Goal: Information Seeking & Learning: Compare options

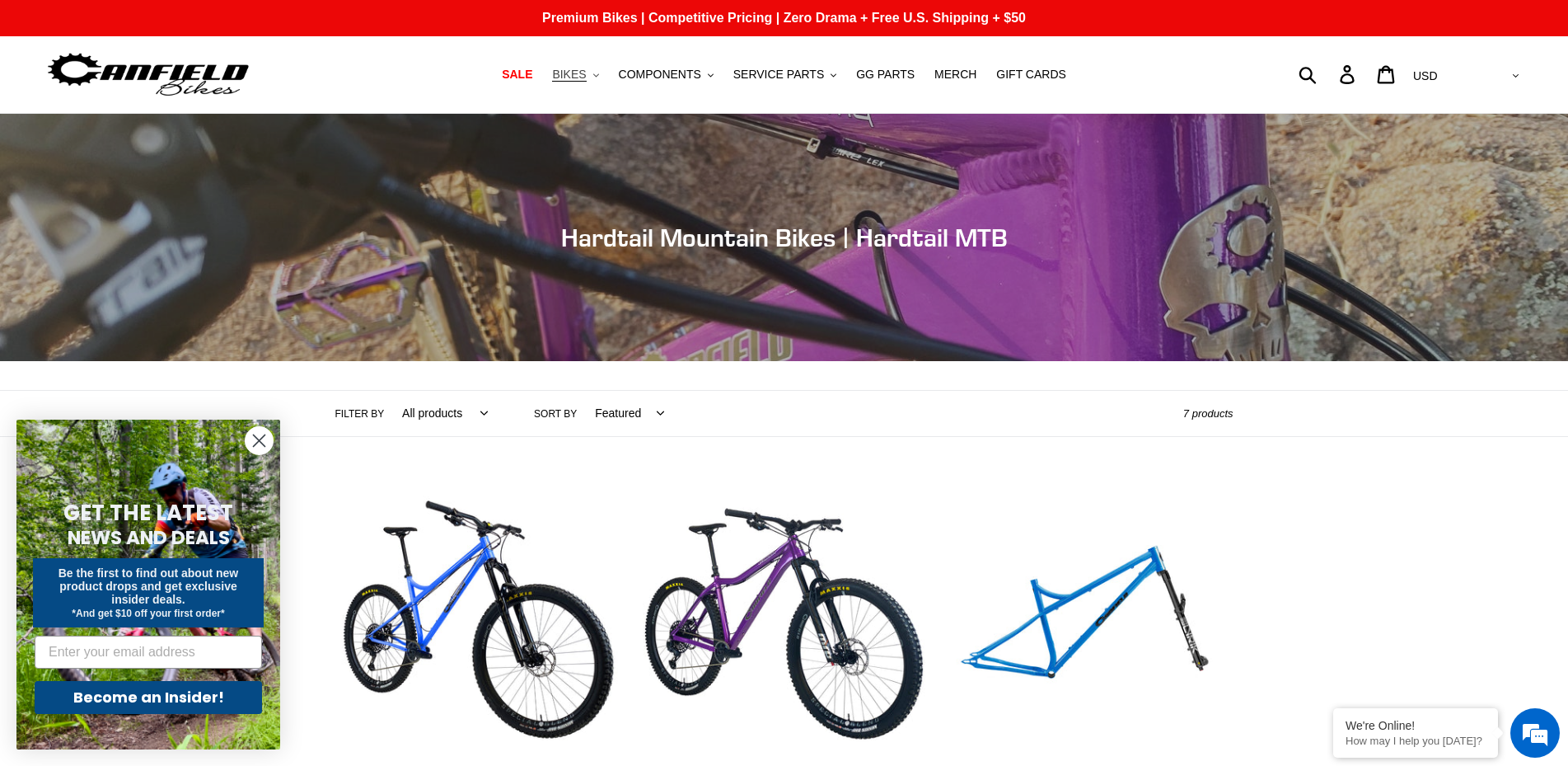
click at [606, 78] on button "BIKES .cls-1{fill:#231f20}" at bounding box center [575, 75] width 62 height 23
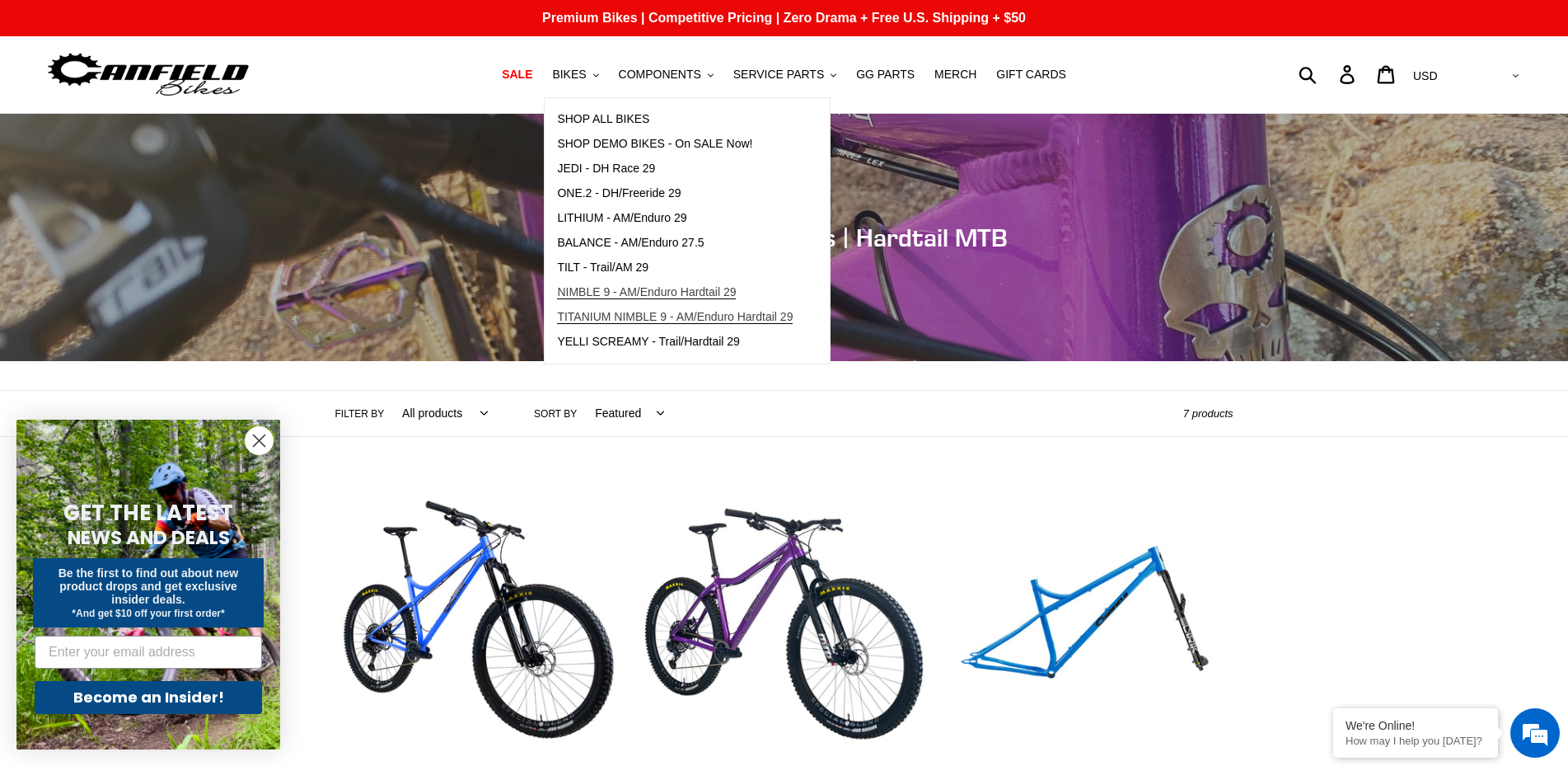
scroll to position [84, 0]
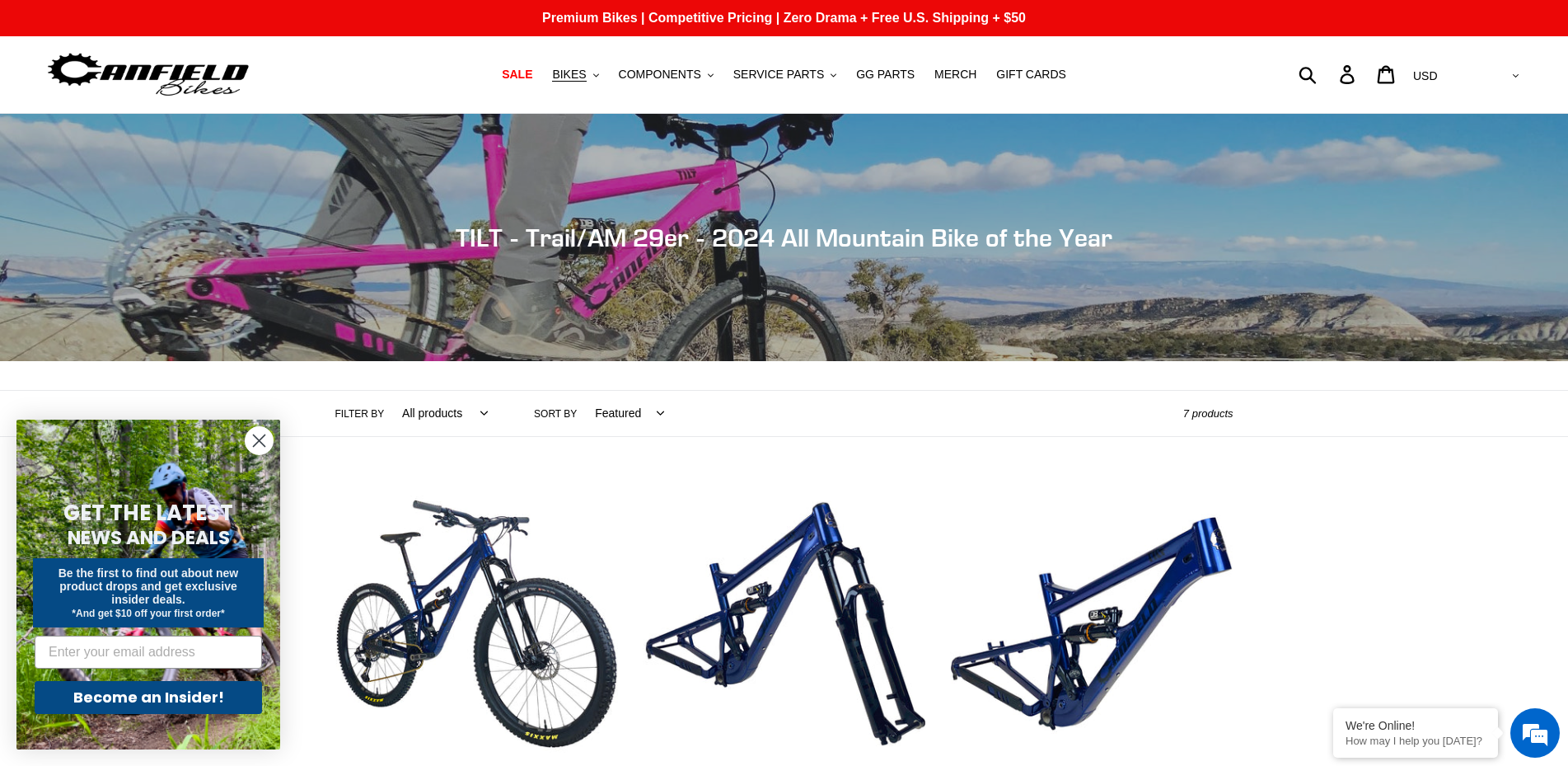
scroll to position [337, 0]
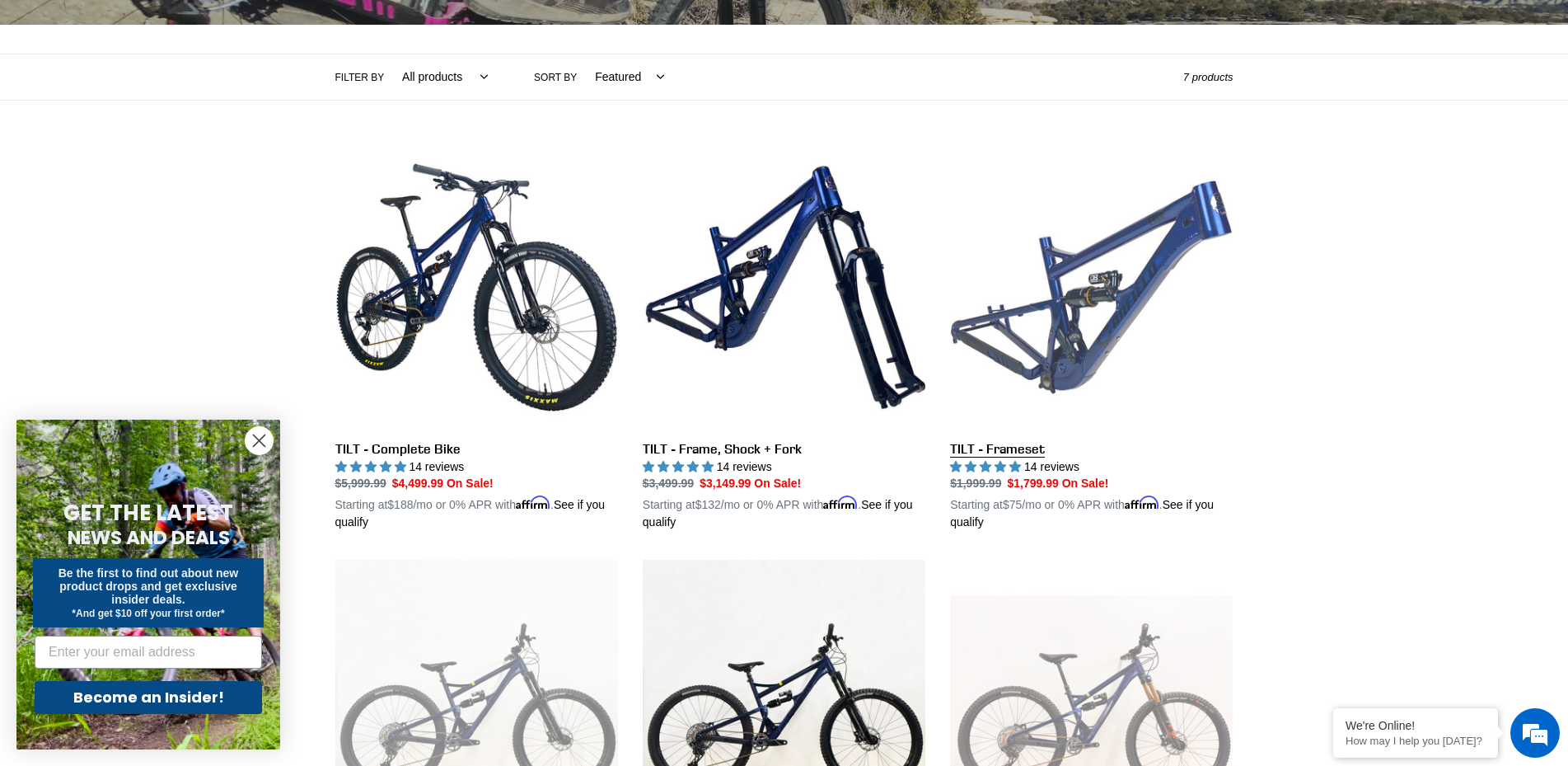
click at [1075, 252] on link "TILT - Frameset" at bounding box center [1092, 338] width 283 height 386
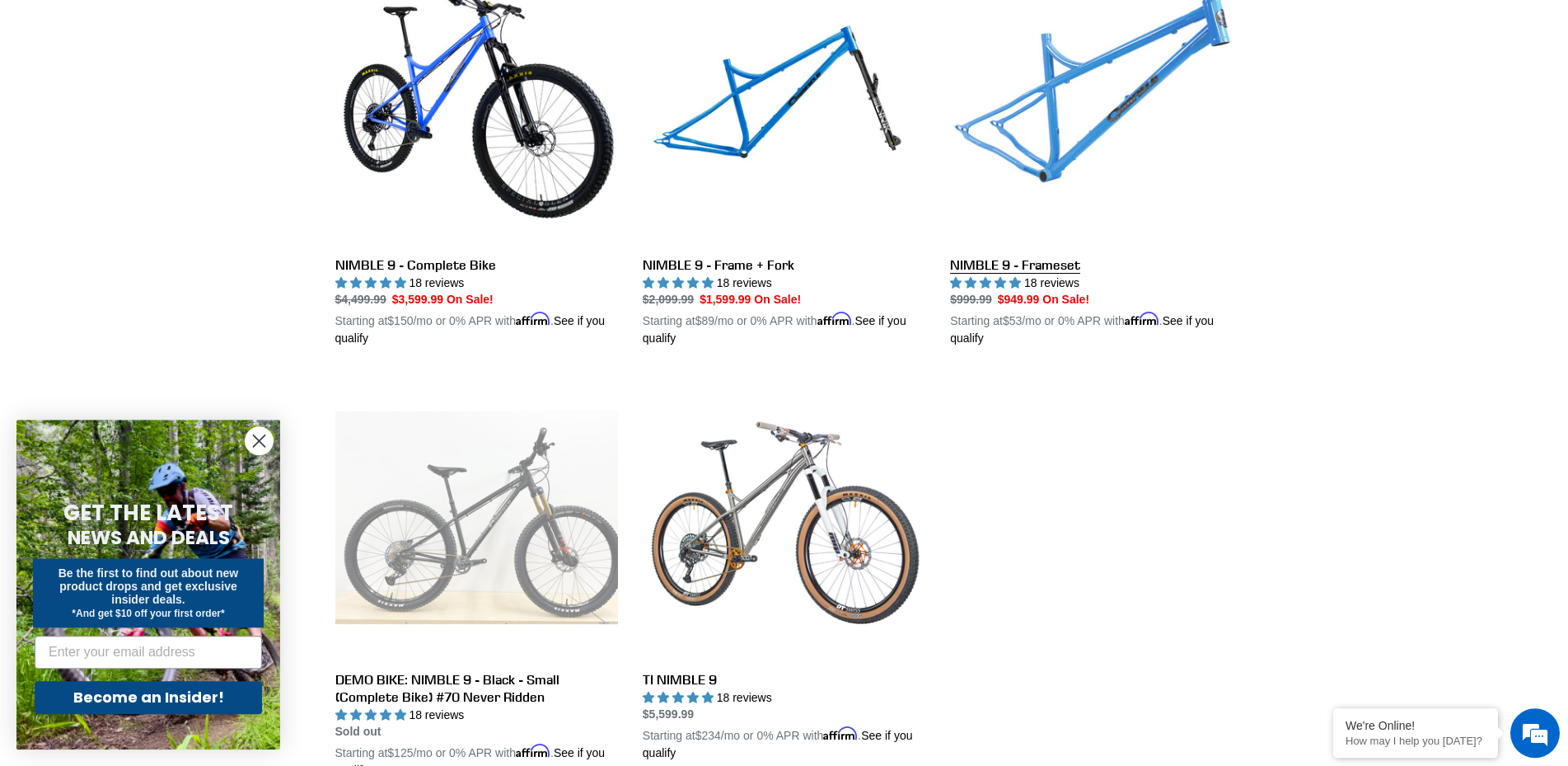
scroll to position [588, 0]
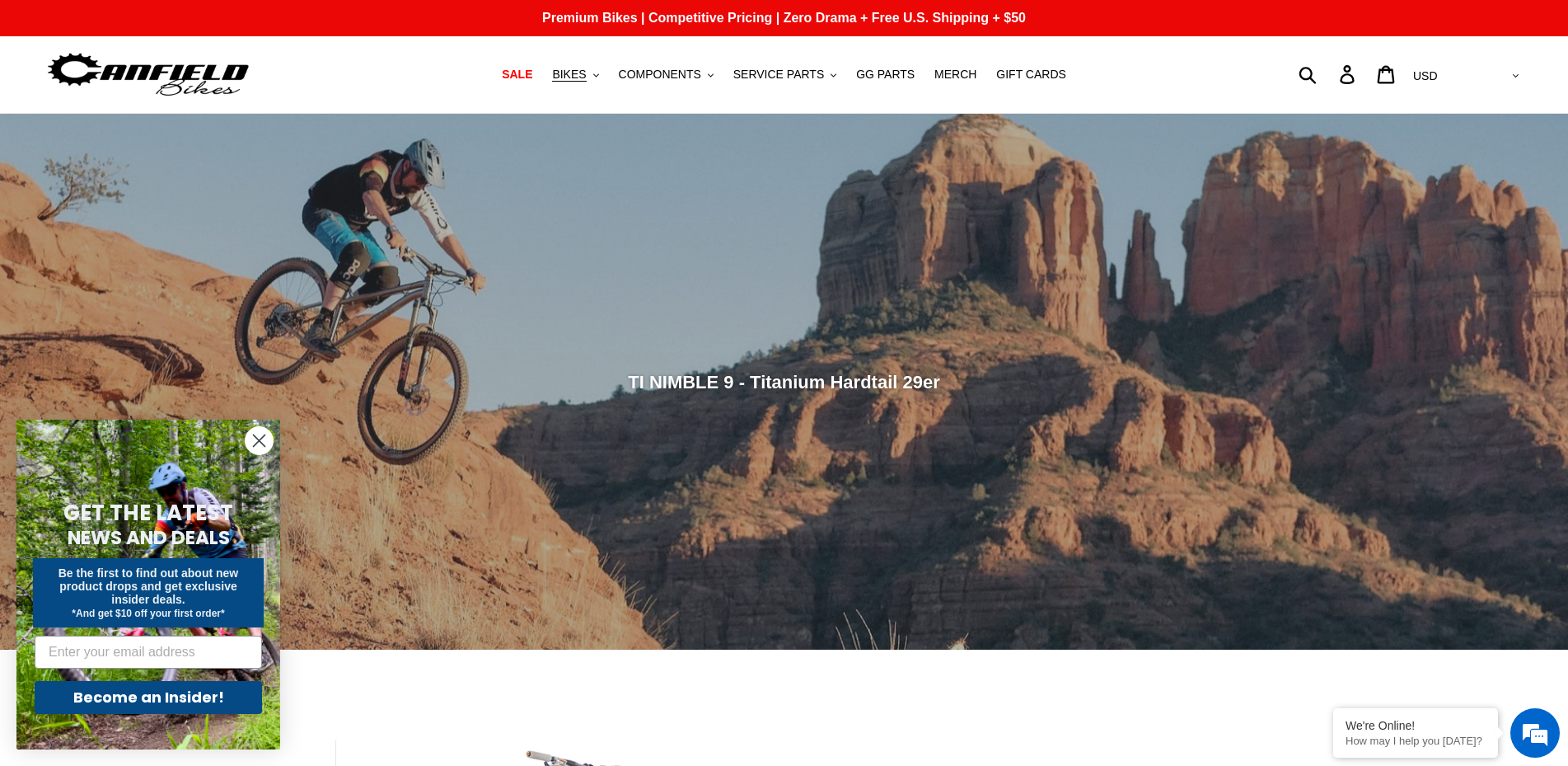
scroll to position [672, 0]
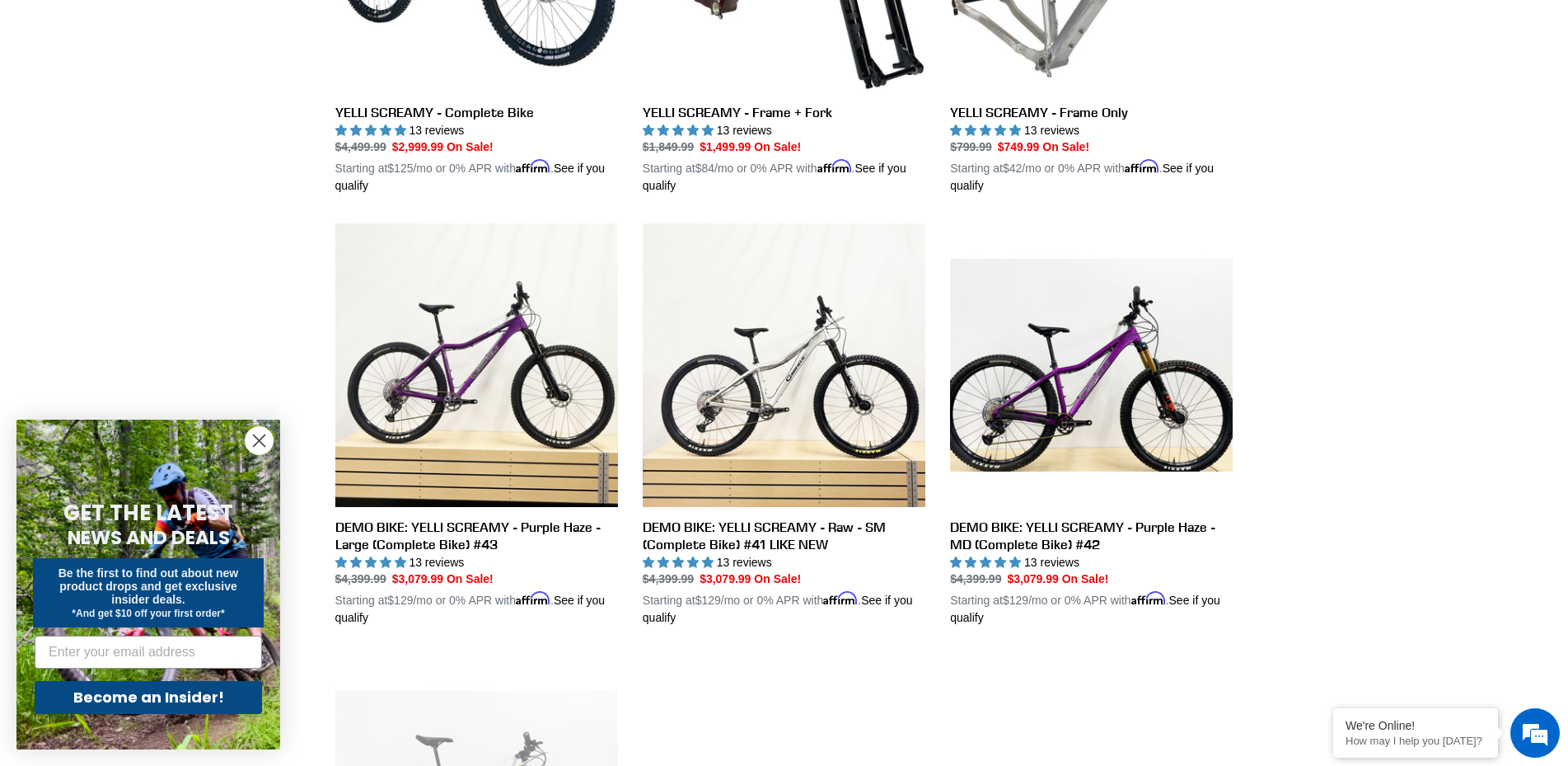
scroll to position [337, 0]
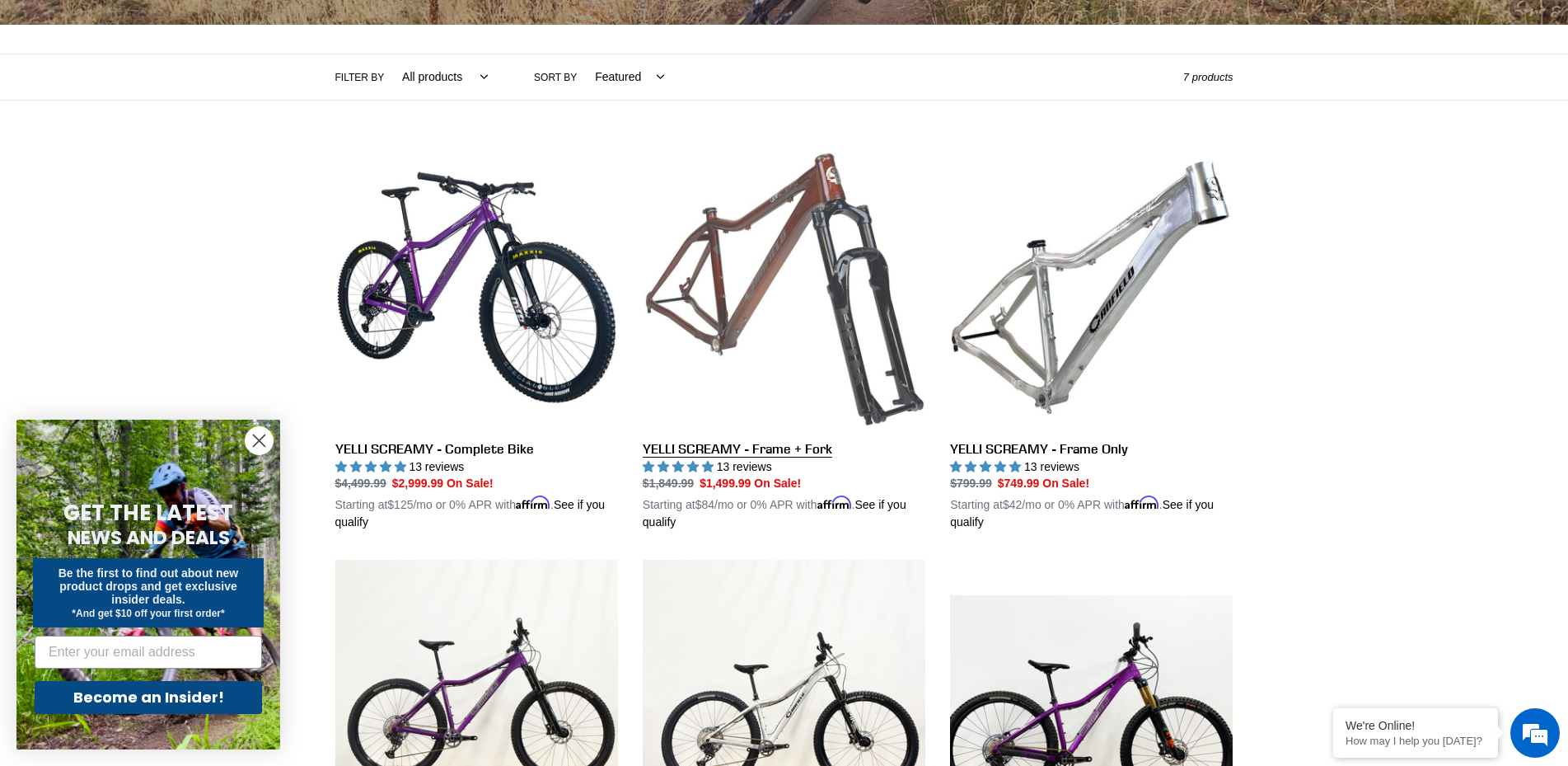
click at [771, 251] on link "YELLI SCREAMY - Frame + Fork" at bounding box center [784, 338] width 283 height 386
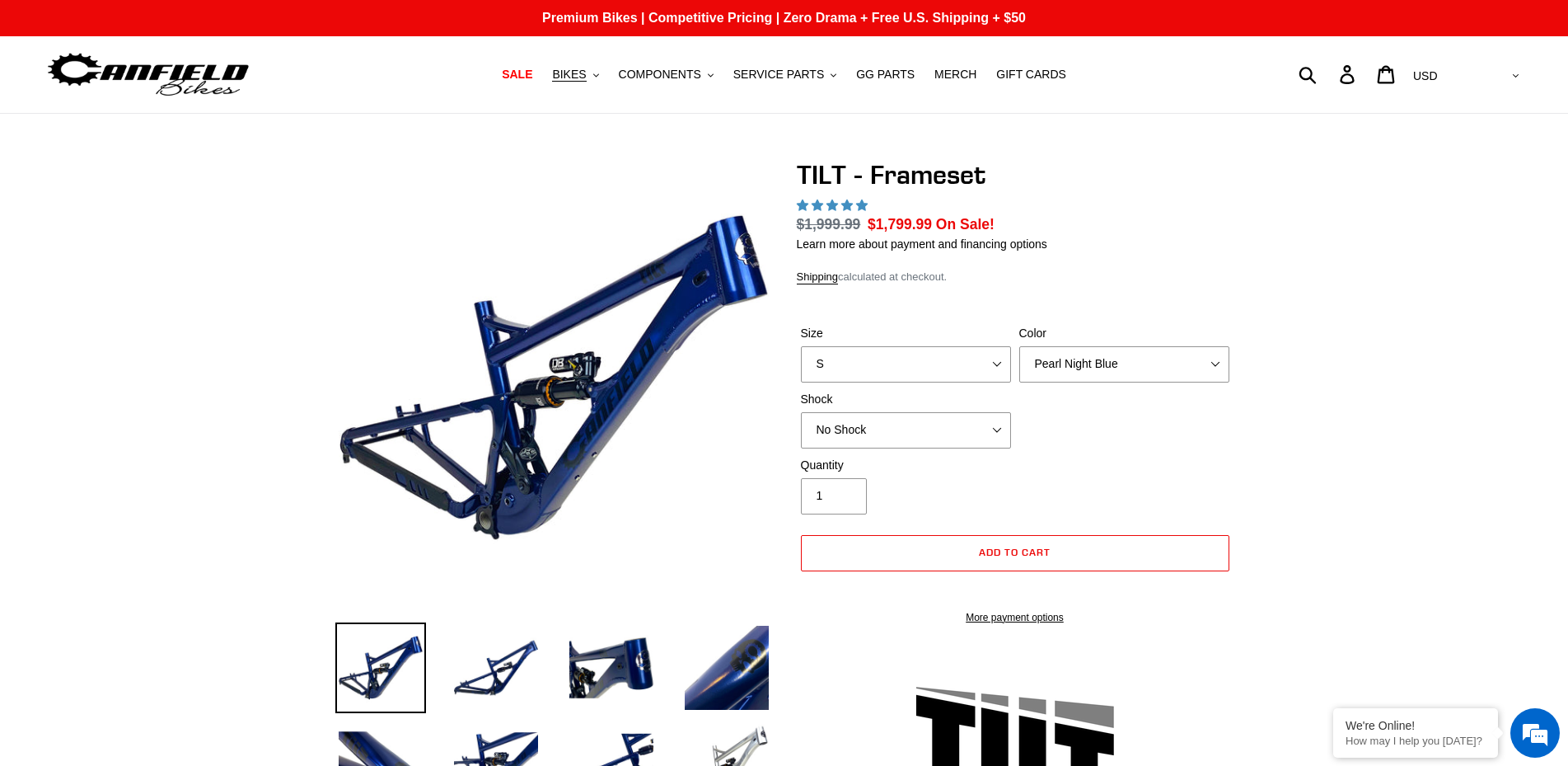
select select "highest-rating"
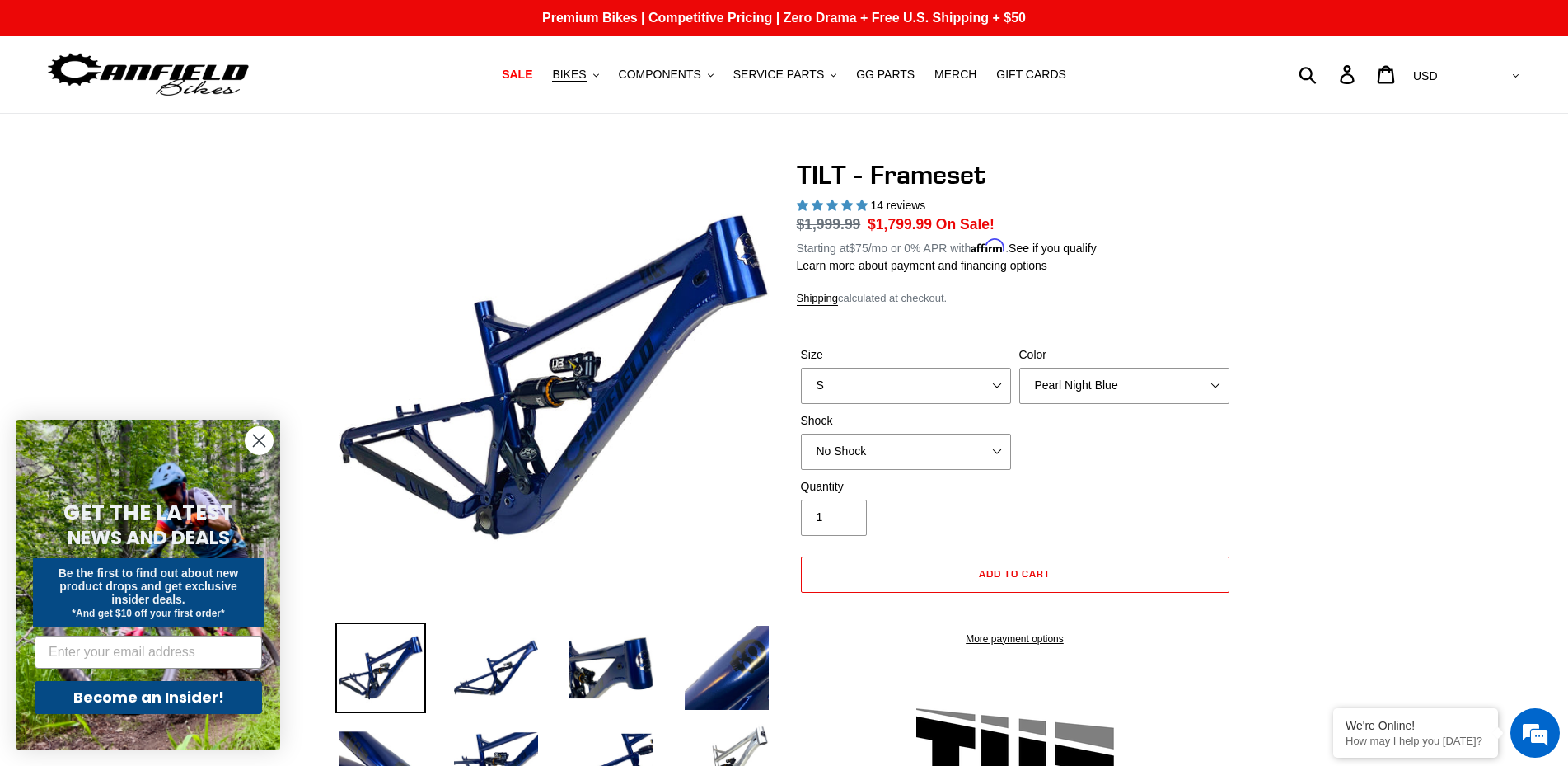
scroll to position [252, 0]
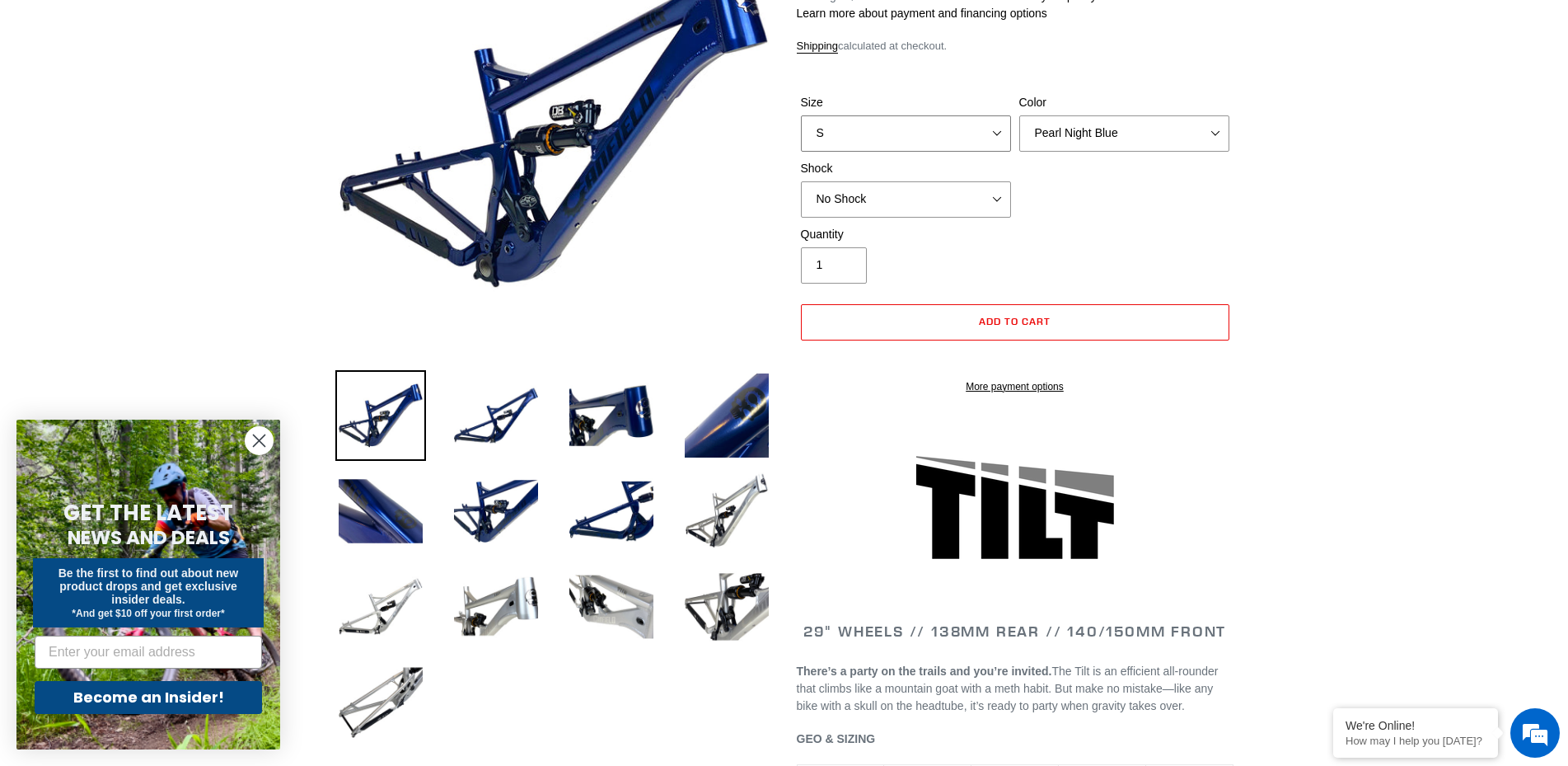
click at [801, 115] on select "S M L XL" at bounding box center [906, 134] width 210 height 36
select select "L"
click option "L" at bounding box center [0, 0] width 0 height 0
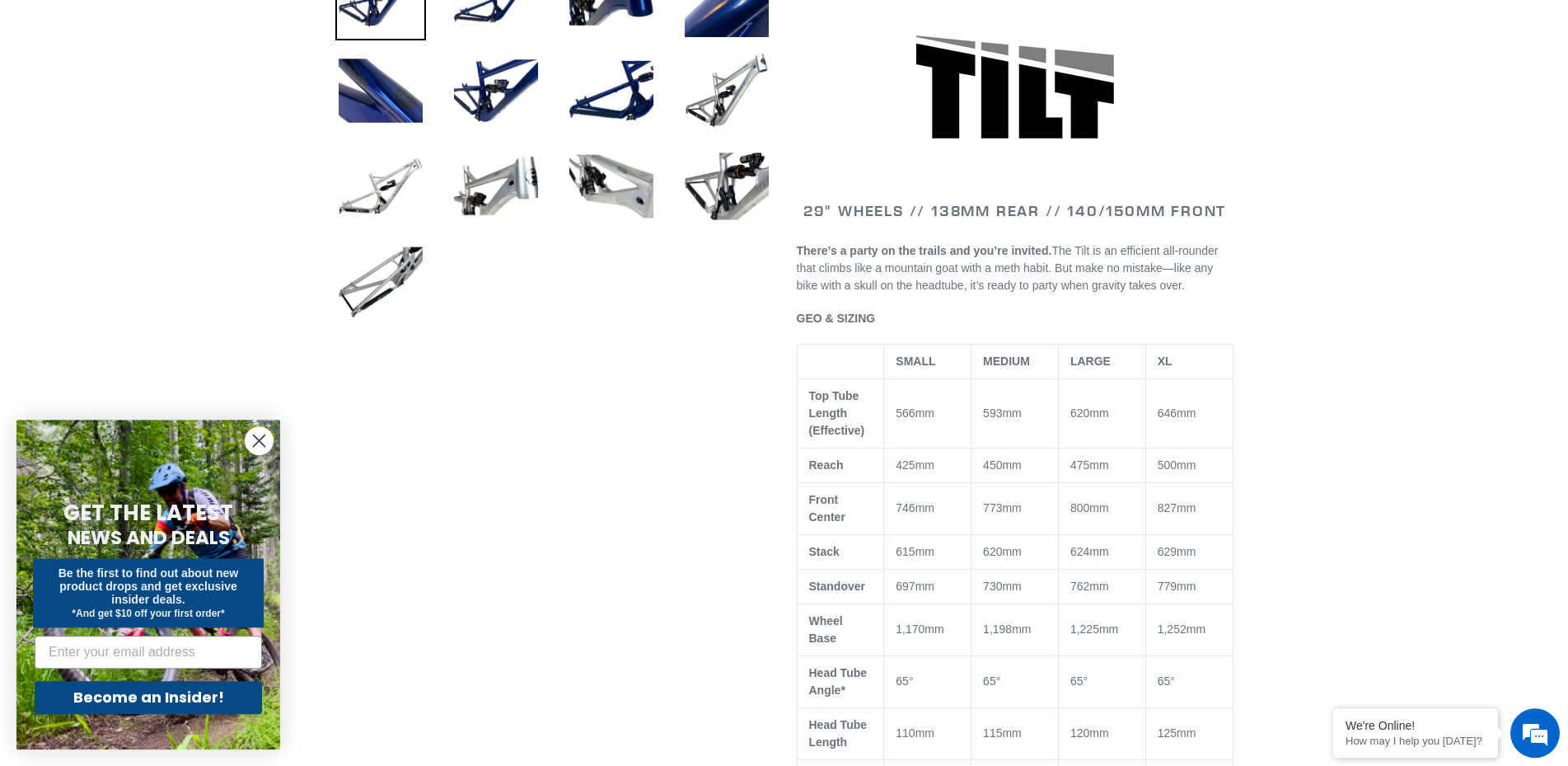
scroll to position [252, 0]
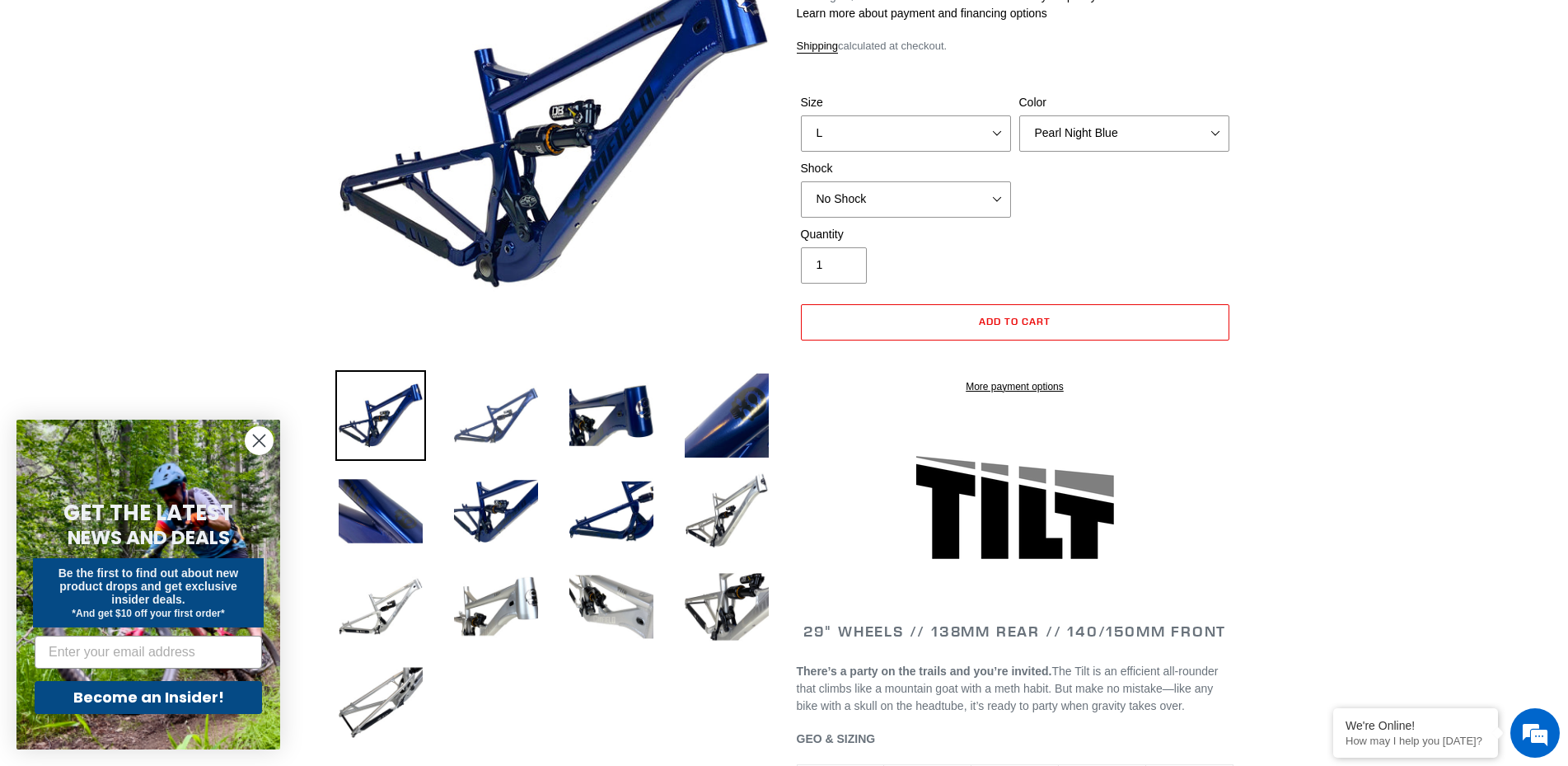
click at [499, 416] on img at bounding box center [496, 416] width 91 height 91
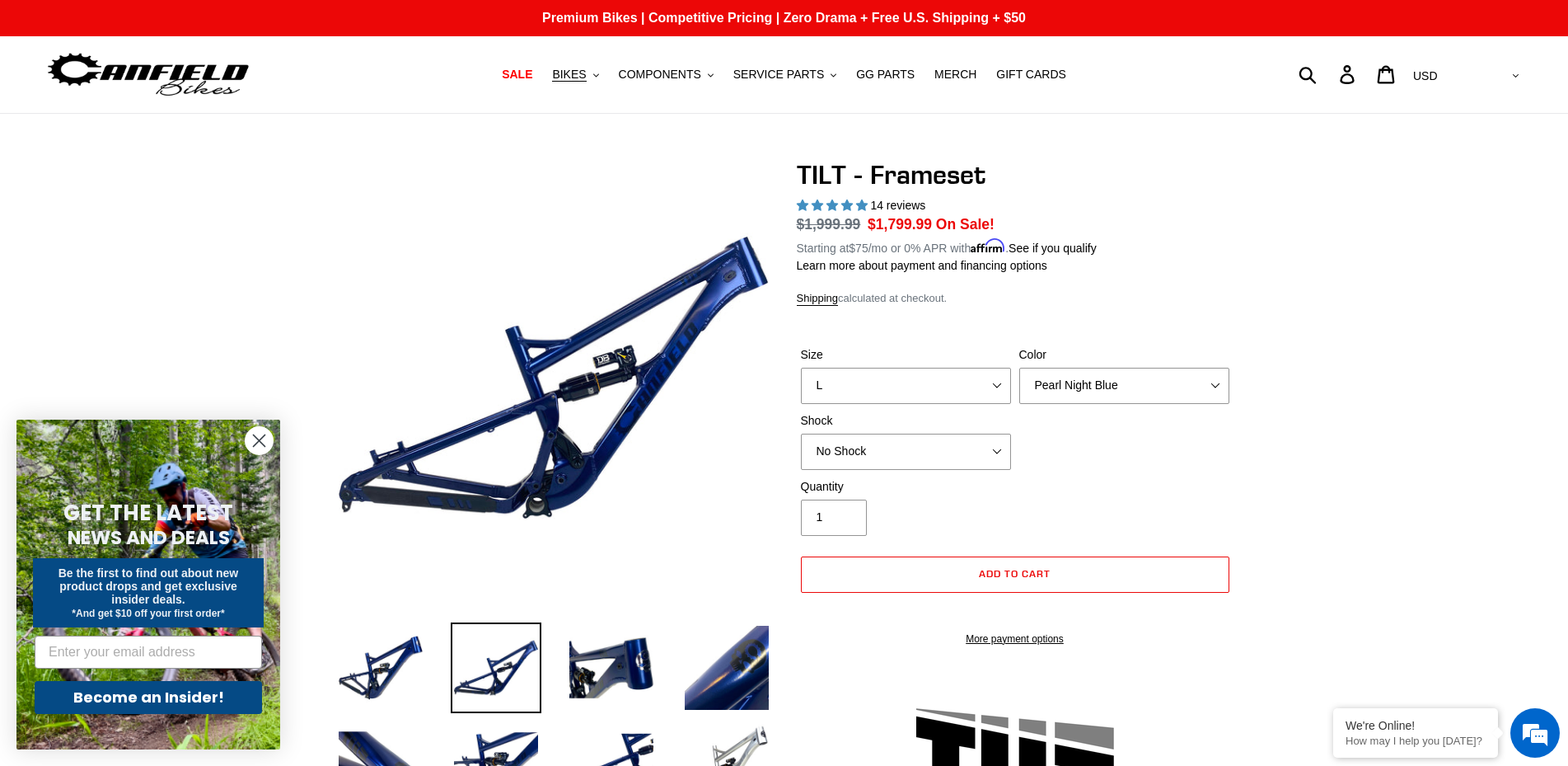
scroll to position [0, 0]
click at [634, 647] on img at bounding box center [611, 667] width 91 height 91
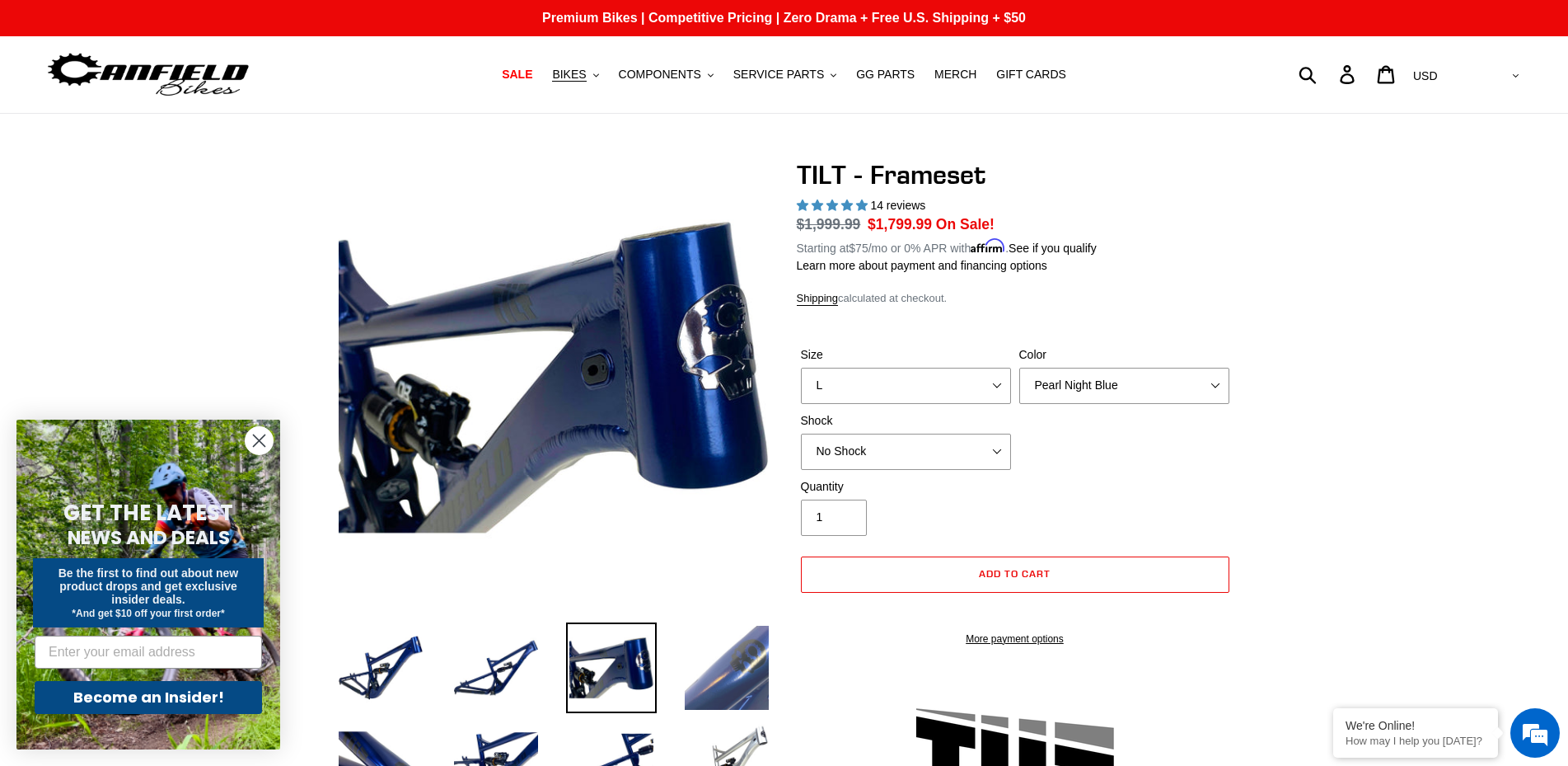
click at [741, 677] on img at bounding box center [727, 667] width 91 height 91
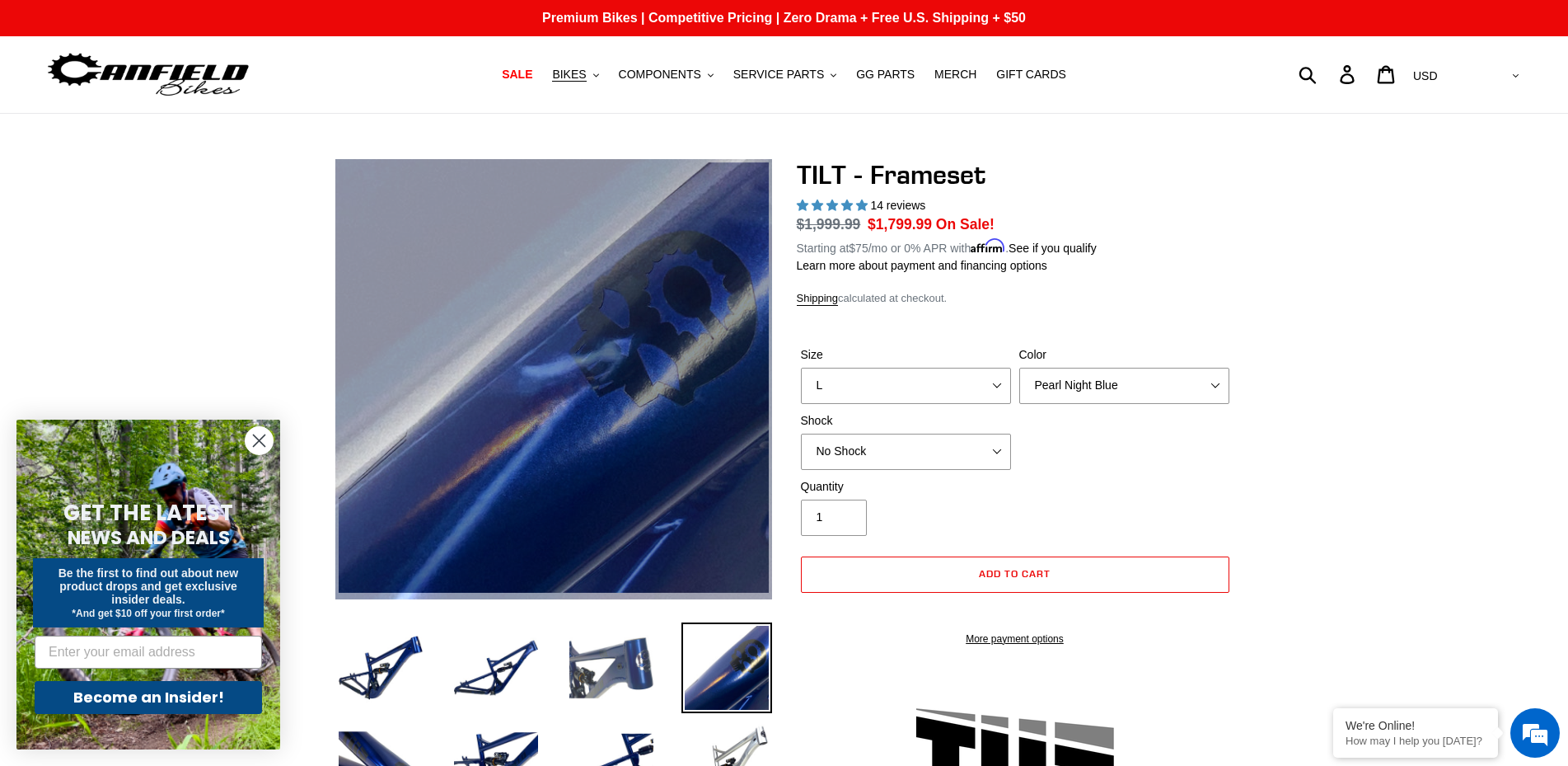
click at [619, 691] on img at bounding box center [611, 667] width 91 height 91
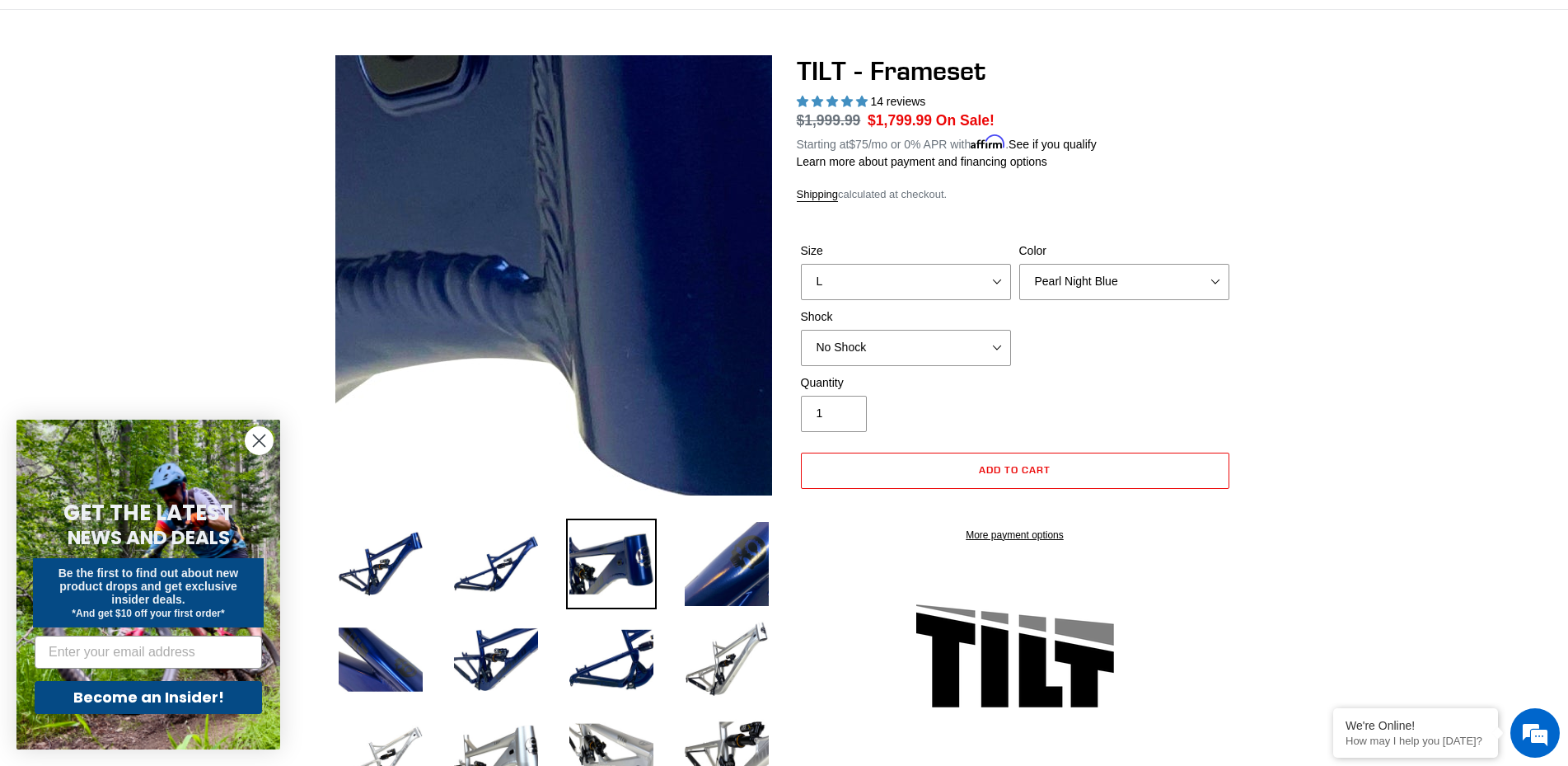
scroll to position [168, 0]
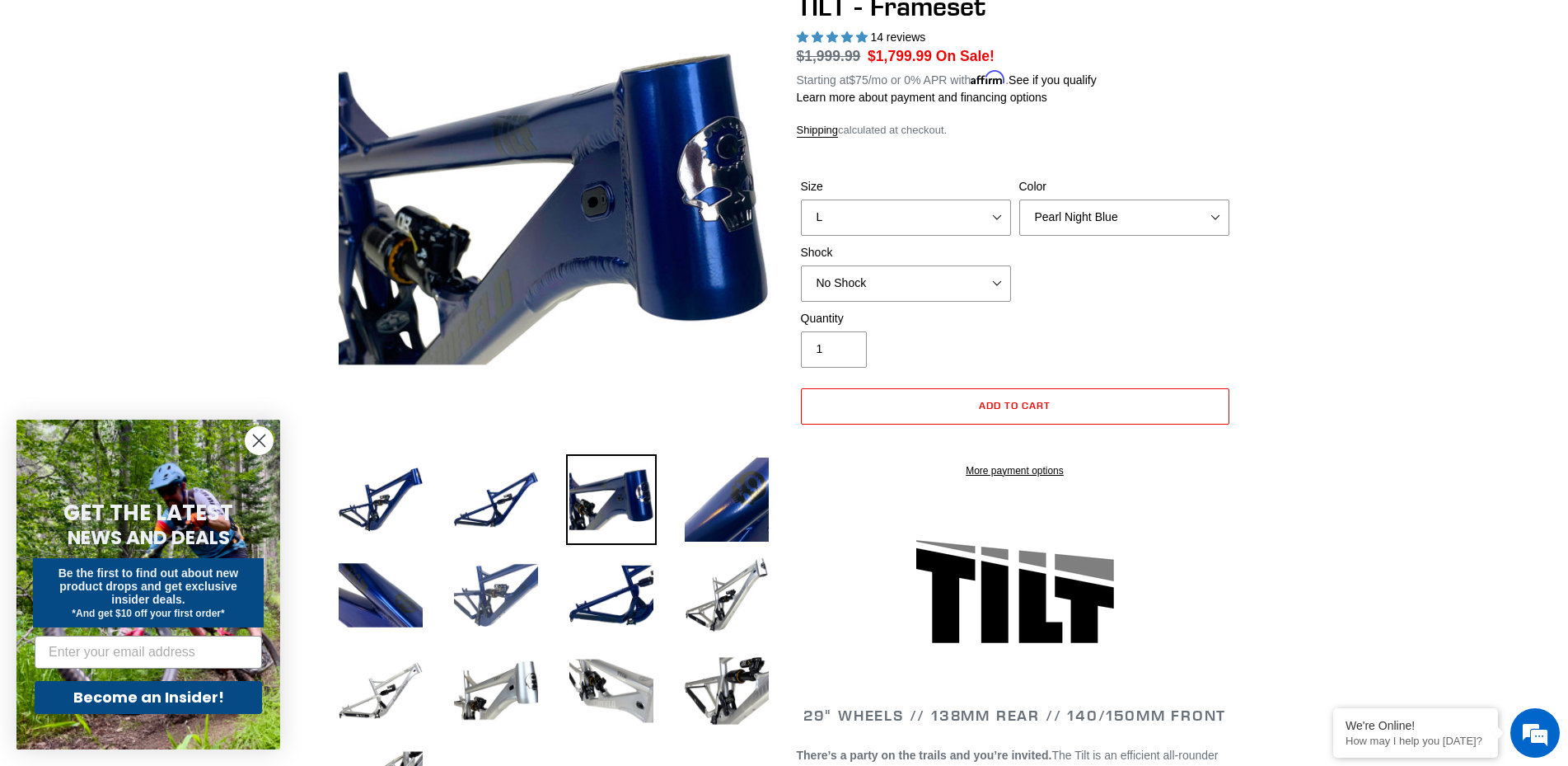
click at [475, 589] on img at bounding box center [496, 595] width 91 height 91
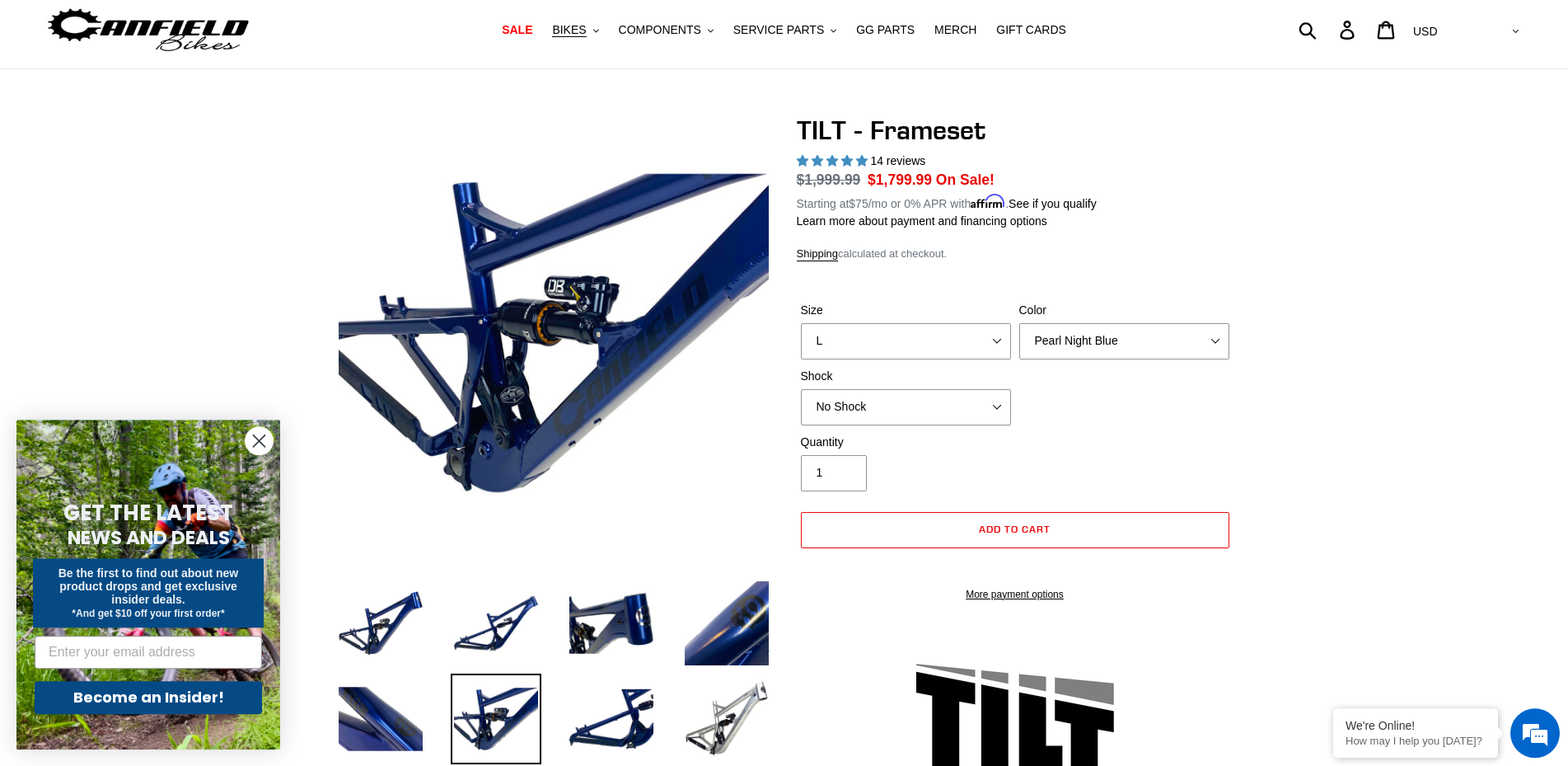
scroll to position [0, 0]
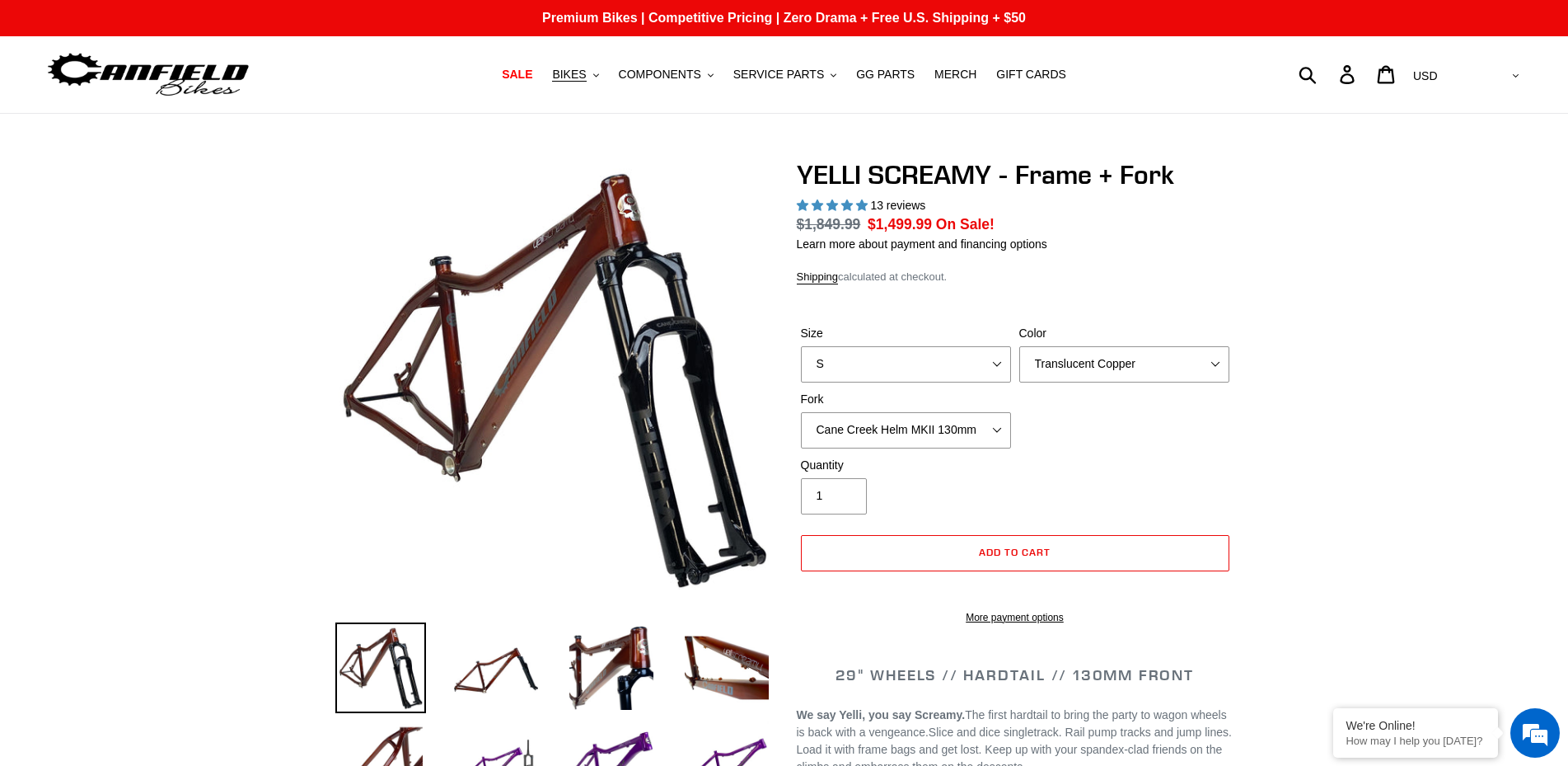
select select "highest-rating"
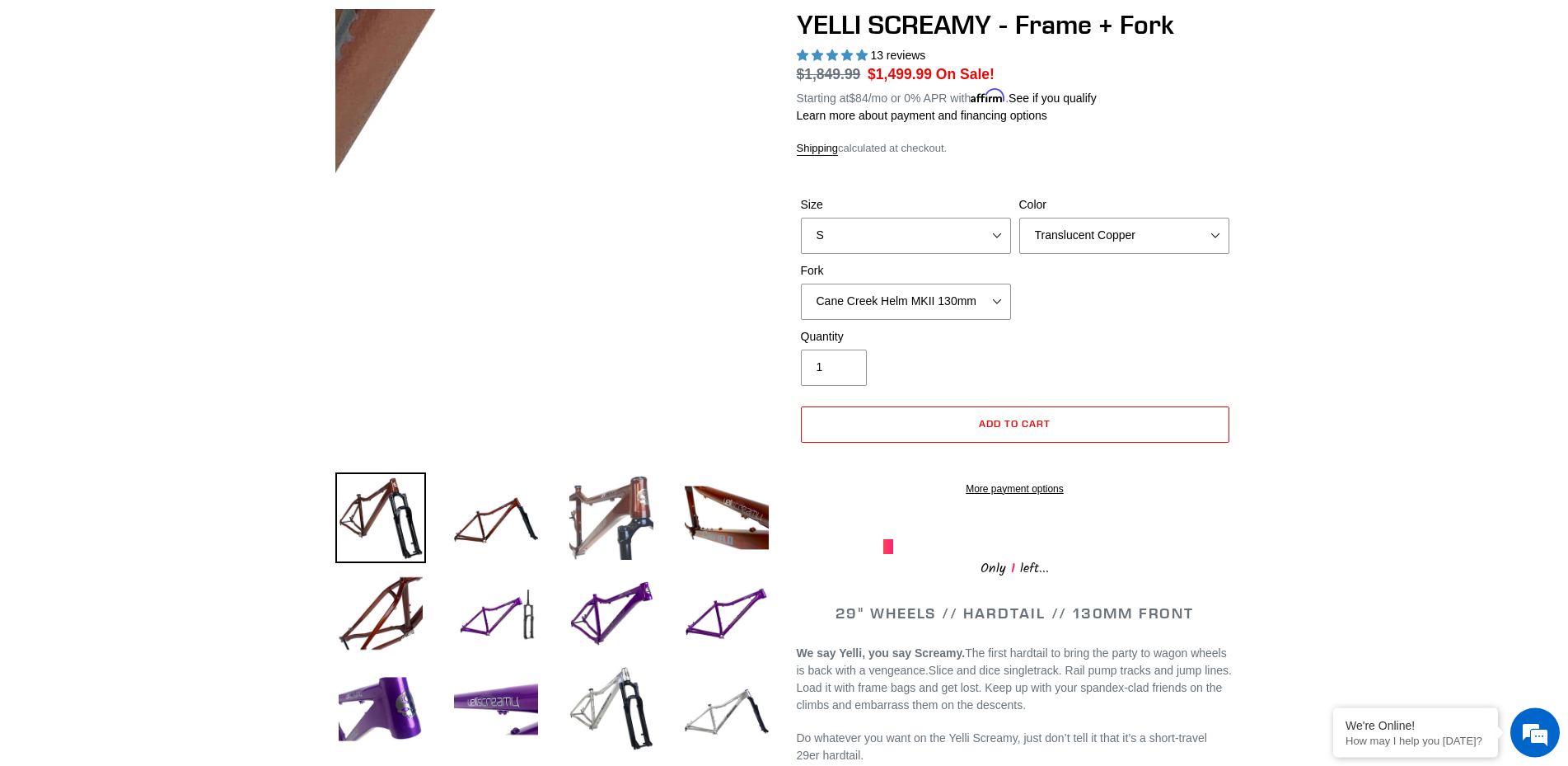
scroll to position [168, 0]
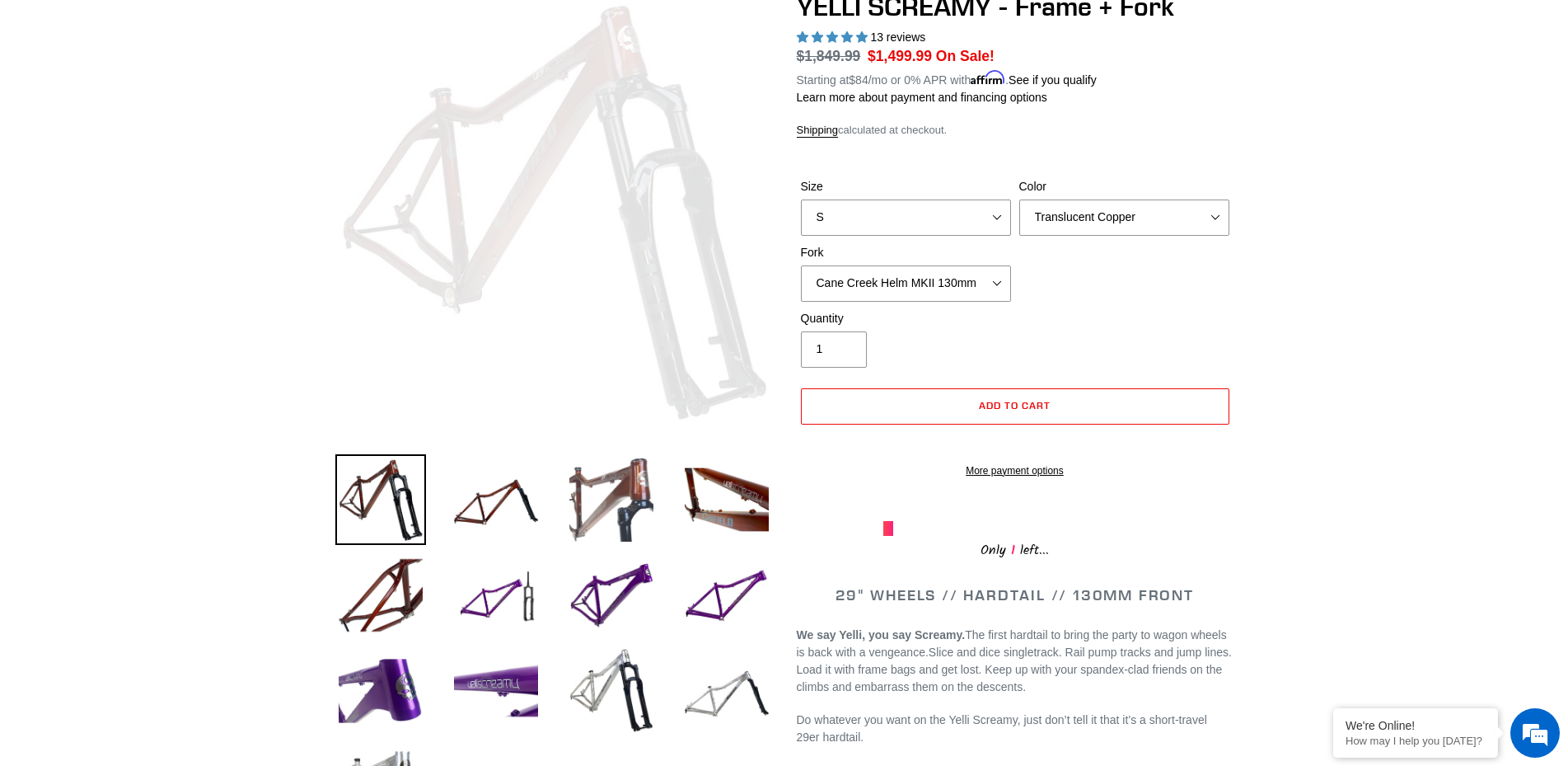
click at [646, 480] on img at bounding box center [611, 500] width 91 height 91
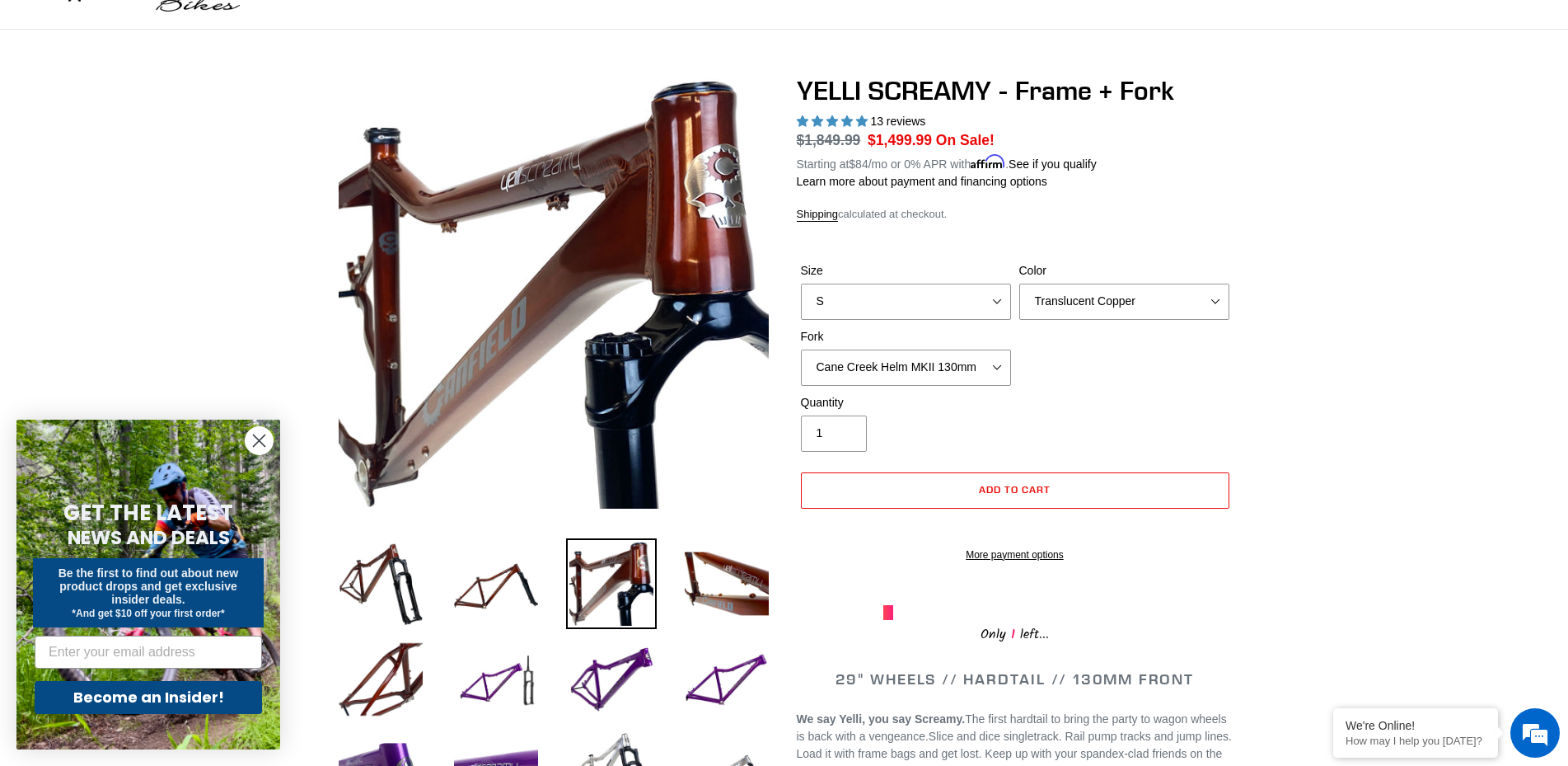
scroll to position [0, 0]
